Goal: Download file/media

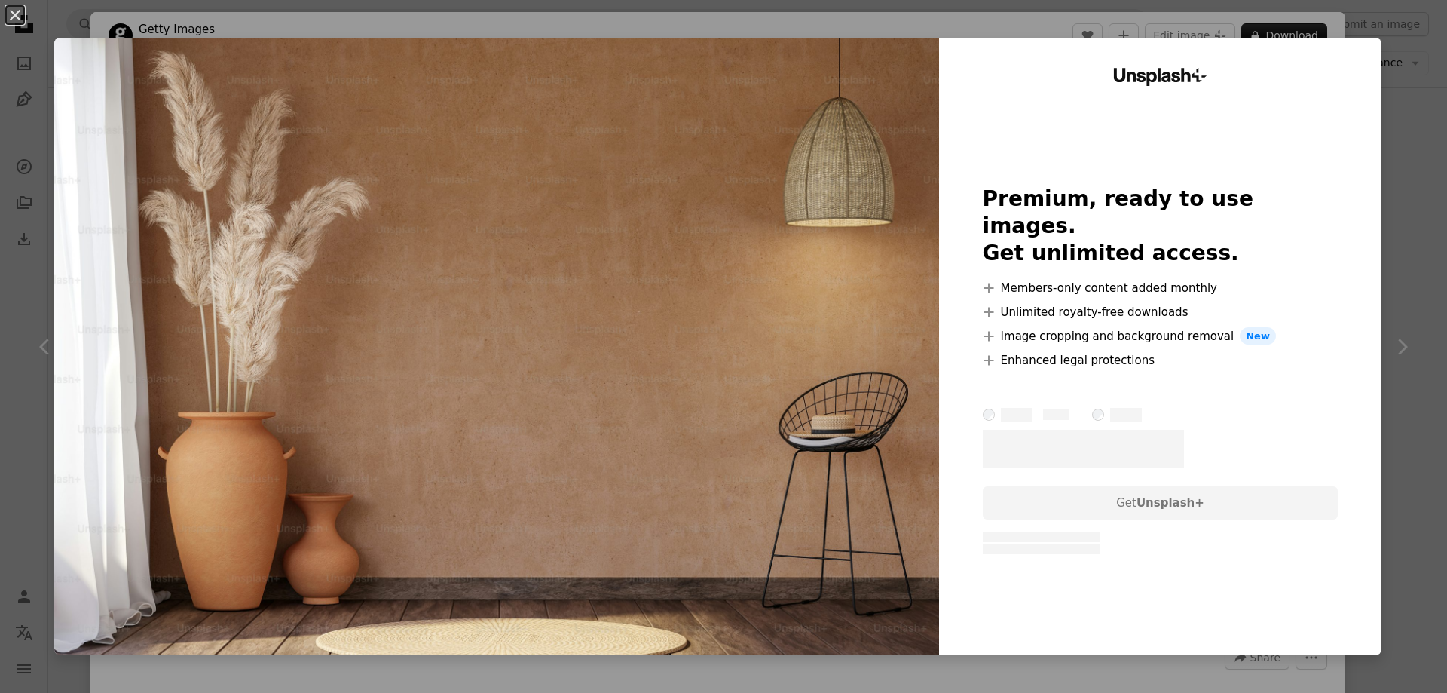
scroll to position [1960, 0]
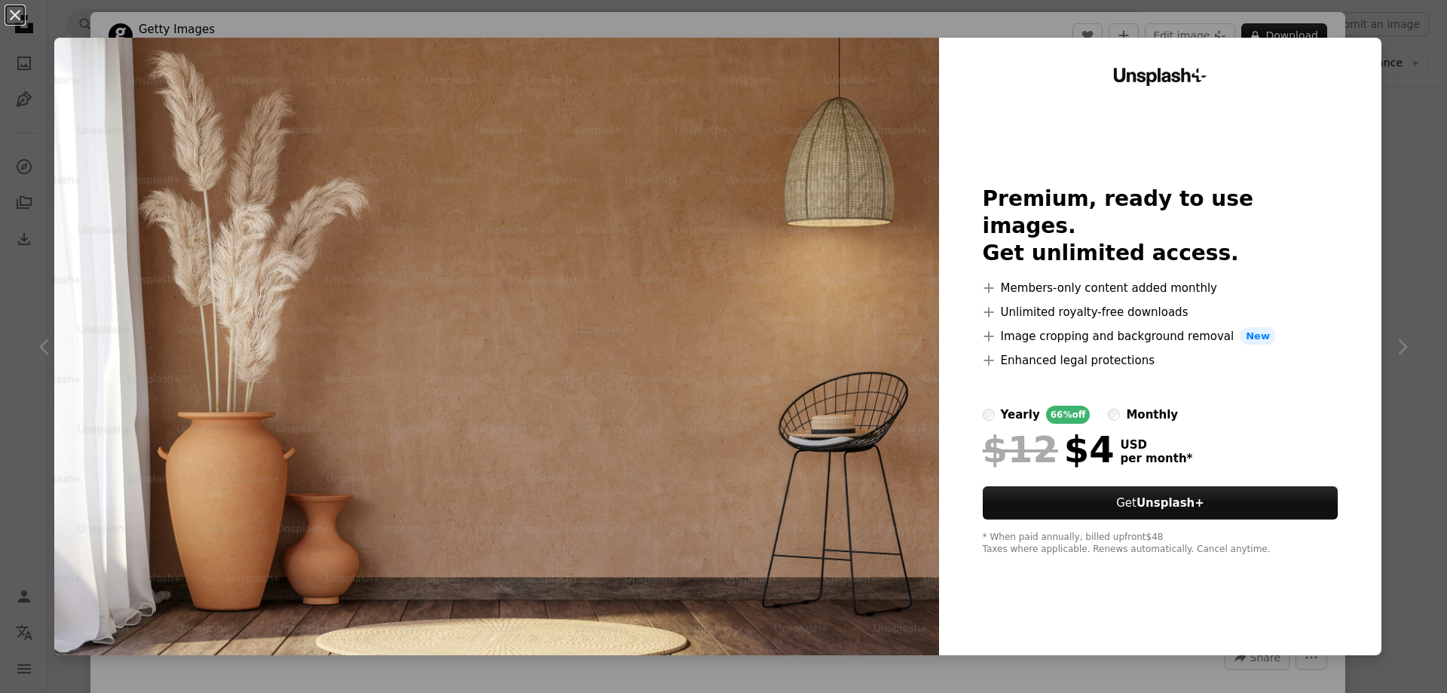
click at [1242, 24] on div "An X shape Unsplash+ Premium, ready to use images. Get unlimited access. A plus…" at bounding box center [723, 346] width 1447 height 693
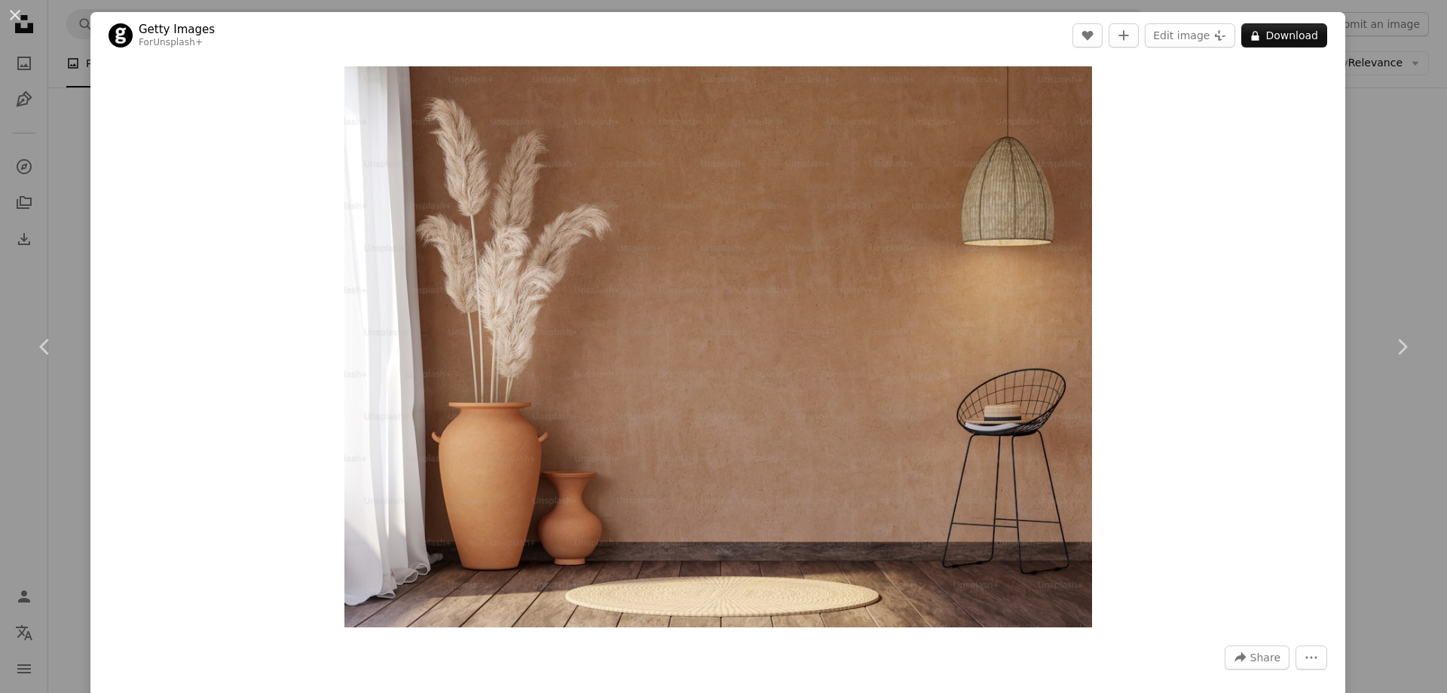
drag, startPoint x: 720, startPoint y: 305, endPoint x: 1227, endPoint y: 228, distance: 513.1
click at [1227, 228] on div "Zoom in" at bounding box center [717, 347] width 1255 height 576
click at [1358, 198] on div "An X shape Chevron left Chevron right Getty Images For Unsplash+ A heart A plus…" at bounding box center [723, 346] width 1447 height 693
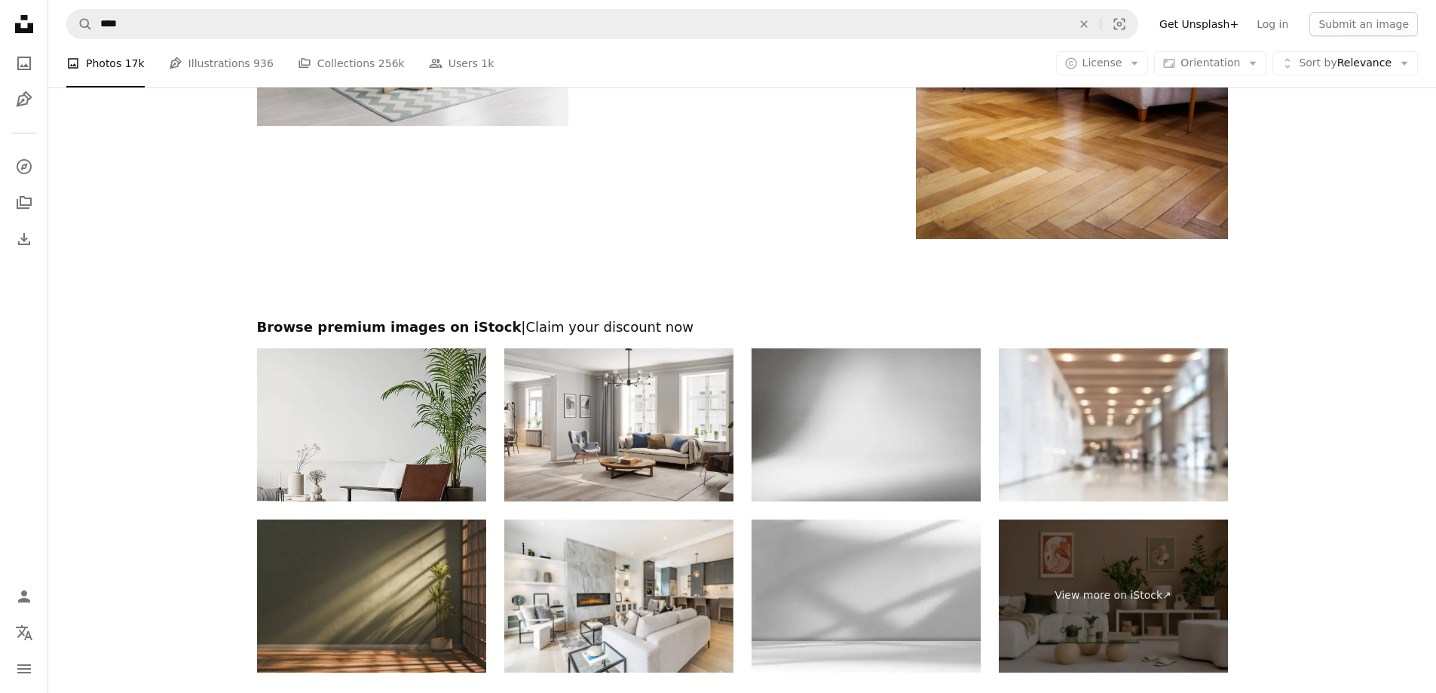
scroll to position [5201, 0]
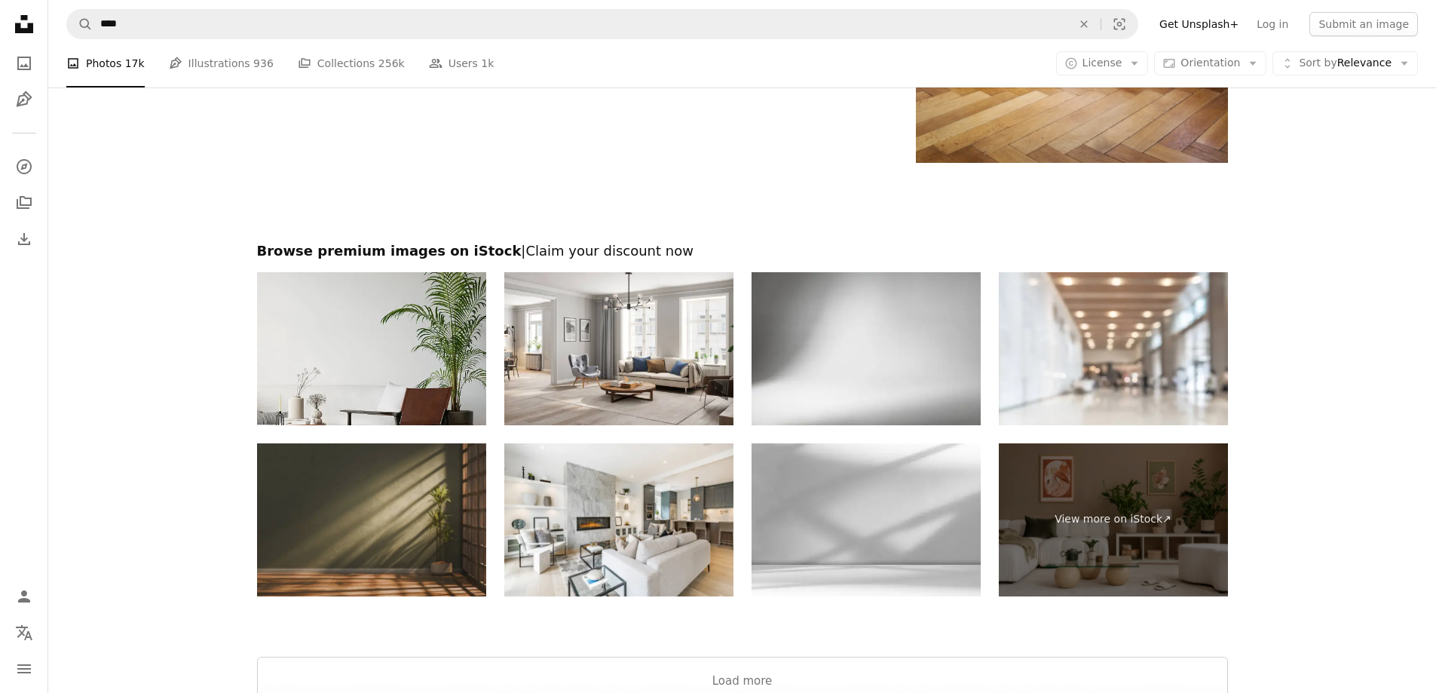
click at [370, 504] on img at bounding box center [371, 519] width 229 height 153
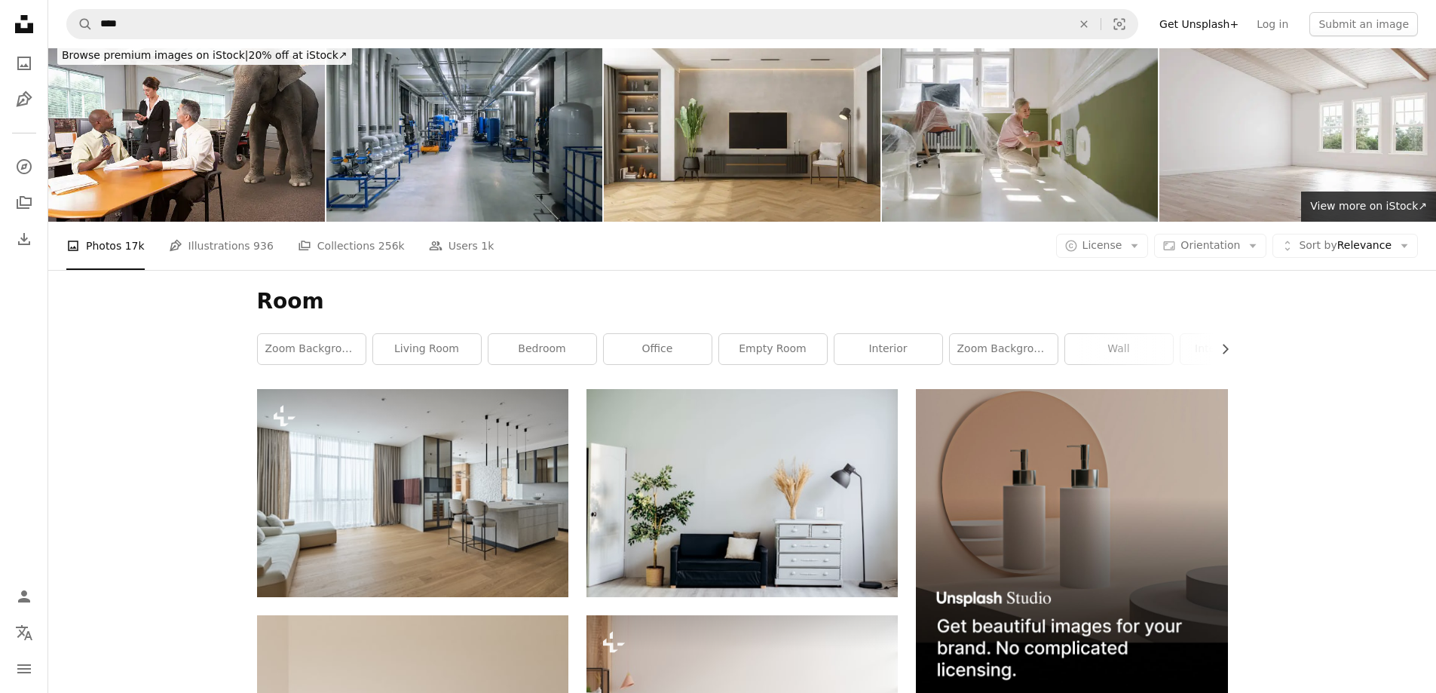
scroll to position [0, 0]
